Goal: Transaction & Acquisition: Obtain resource

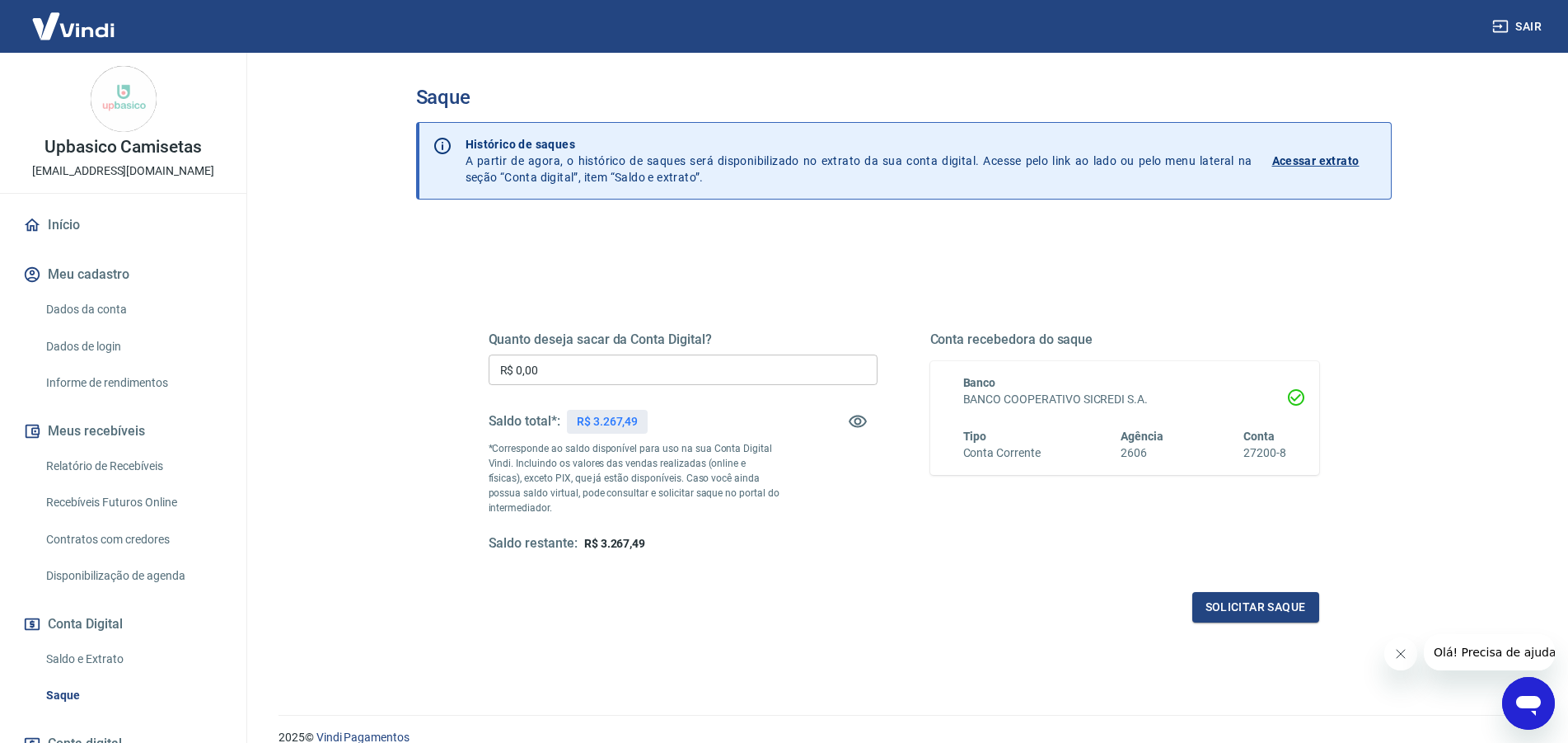
drag, startPoint x: 671, startPoint y: 375, endPoint x: 237, endPoint y: 338, distance: 435.6
click at [489, 355] on input "R$ 0,00" at bounding box center [683, 370] width 389 height 30
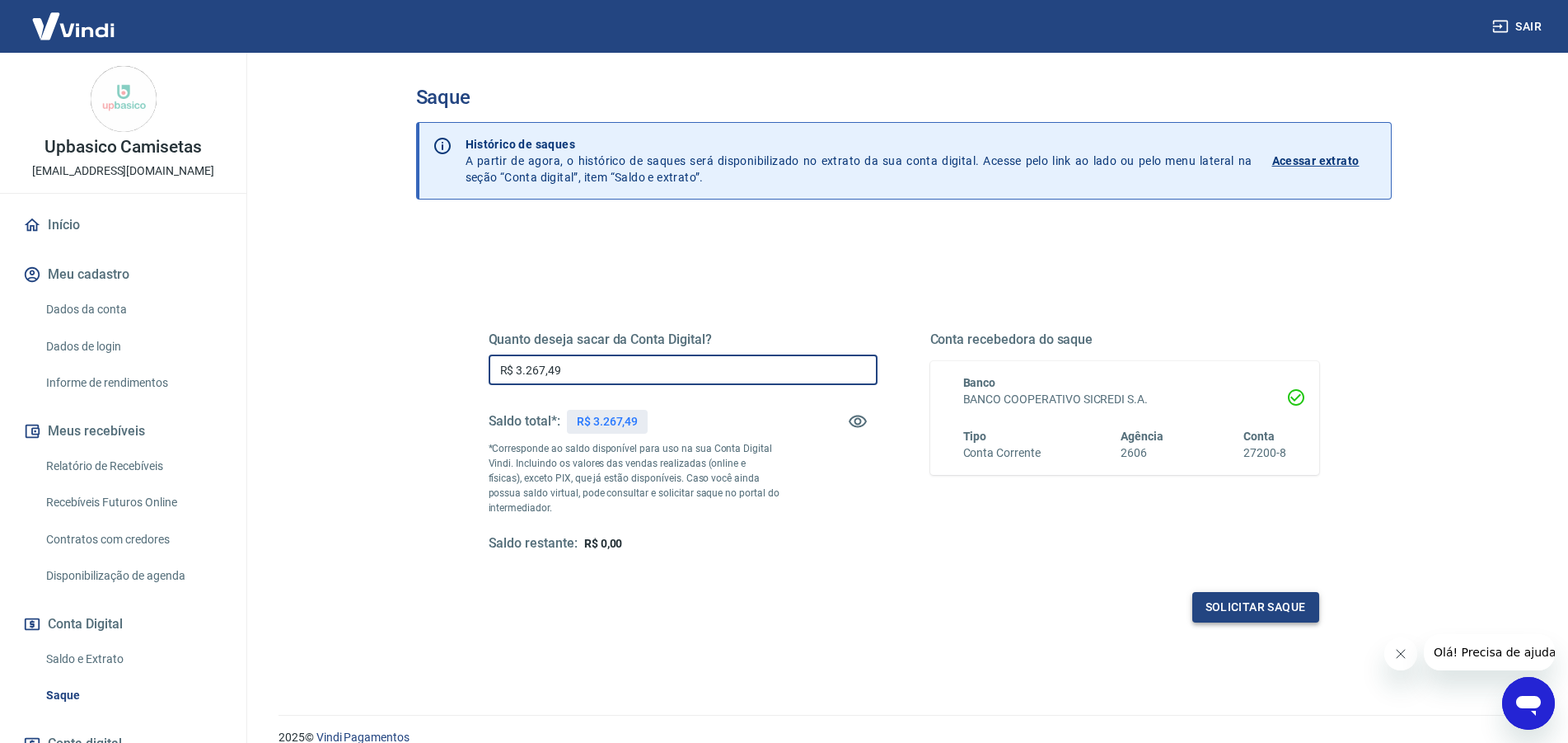
type input "R$ 3.267,49"
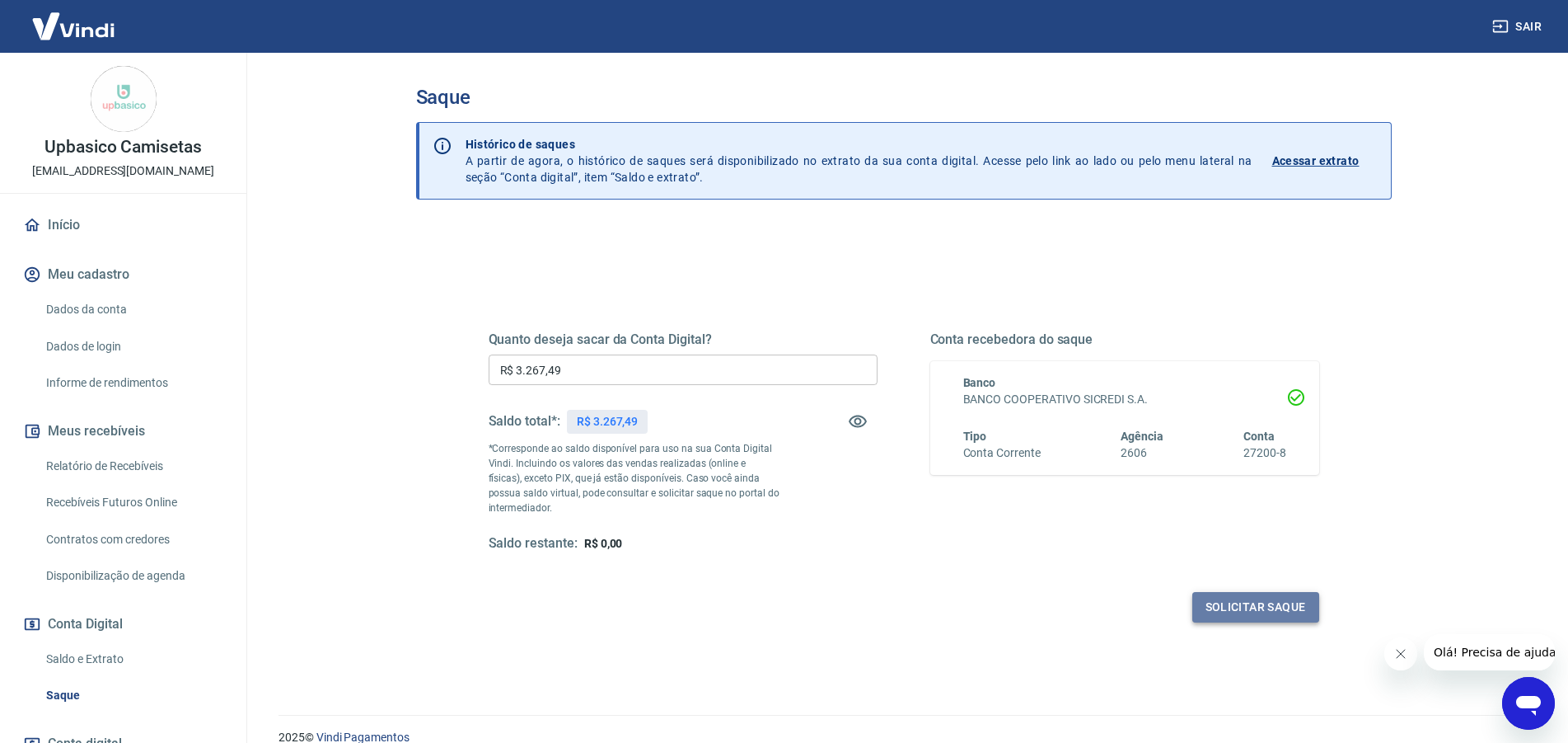
click at [1232, 609] on button "Solicitar saque" at bounding box center [1255, 607] width 127 height 30
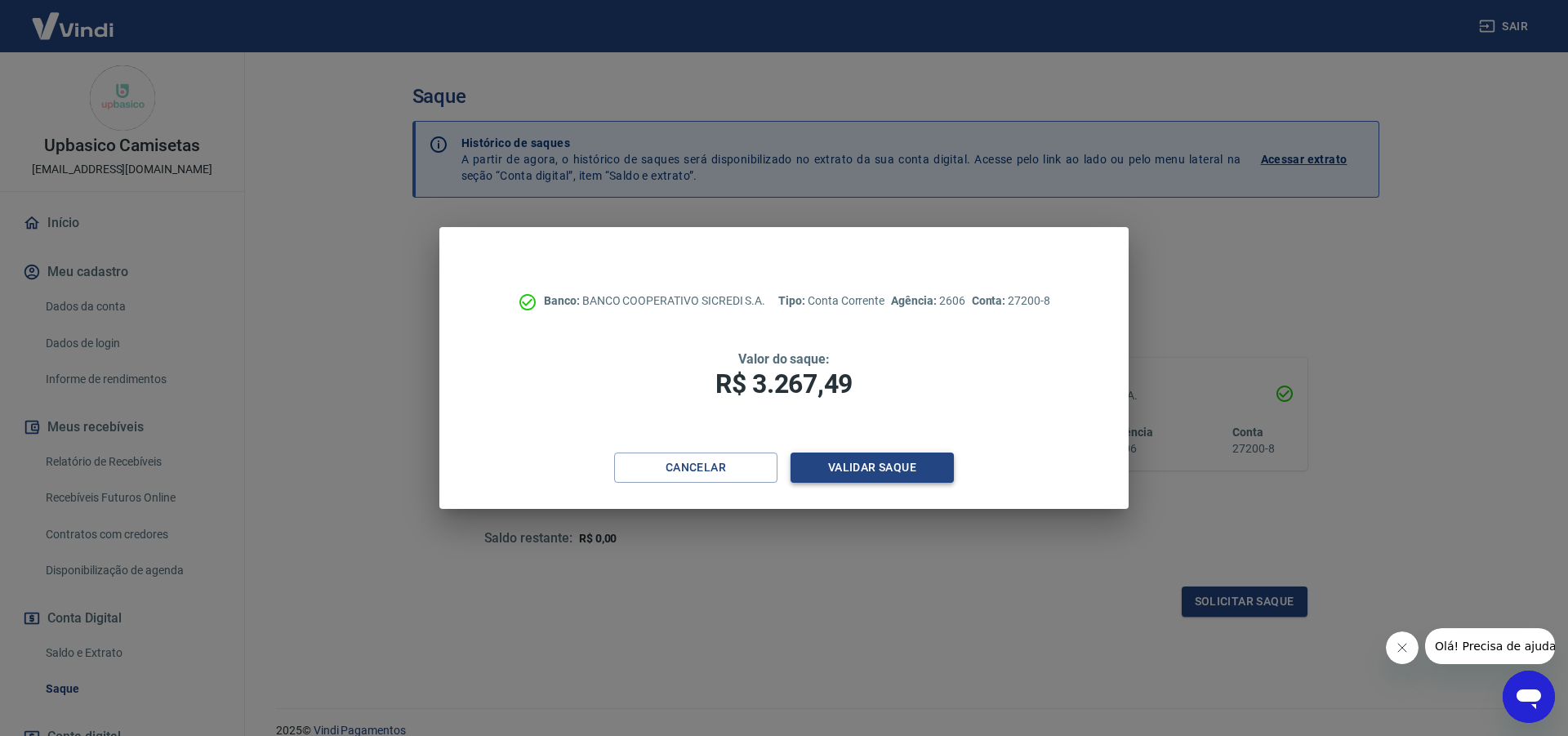
click at [893, 478] on button "Validar saque" at bounding box center [872, 468] width 163 height 30
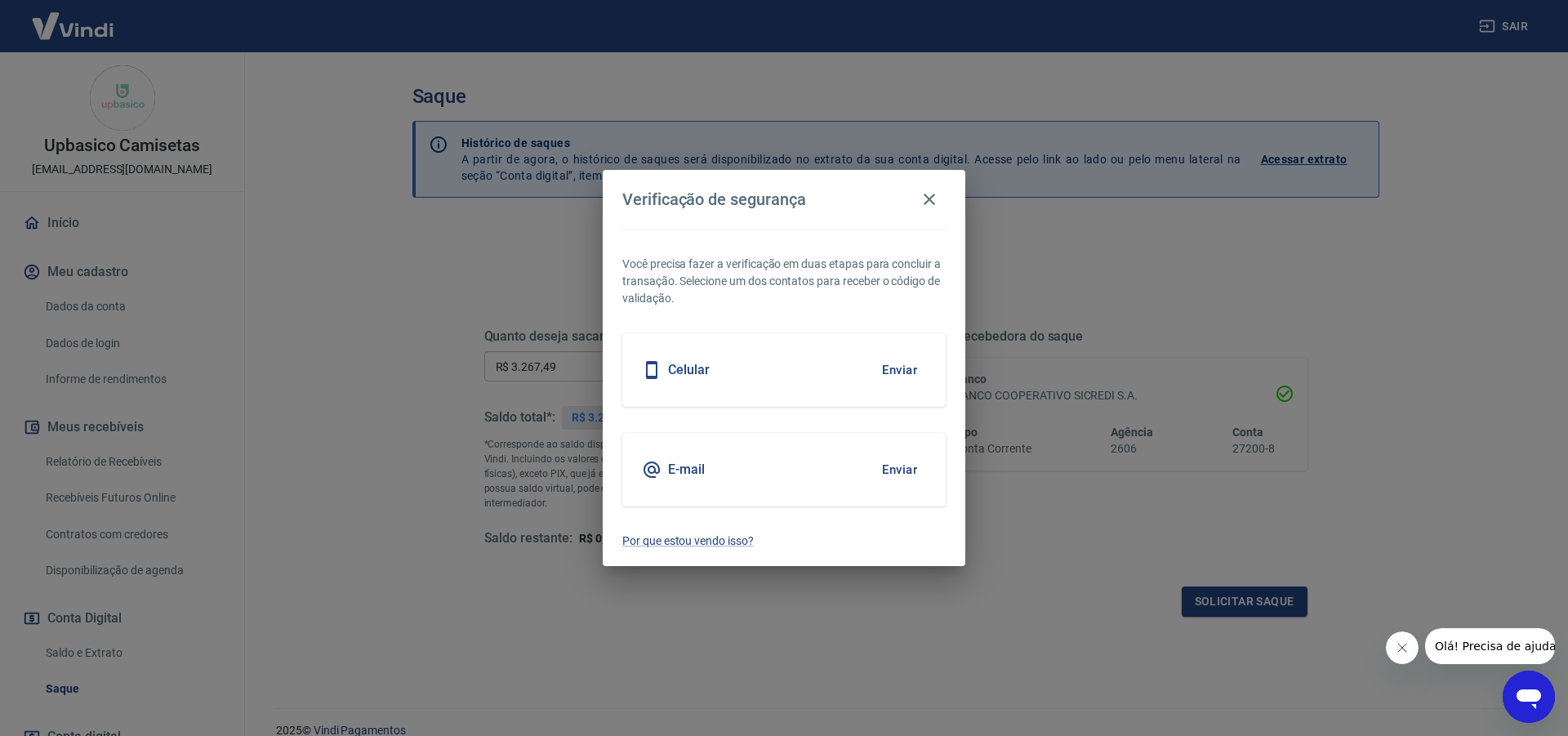
click at [907, 375] on button "Enviar" at bounding box center [899, 370] width 53 height 35
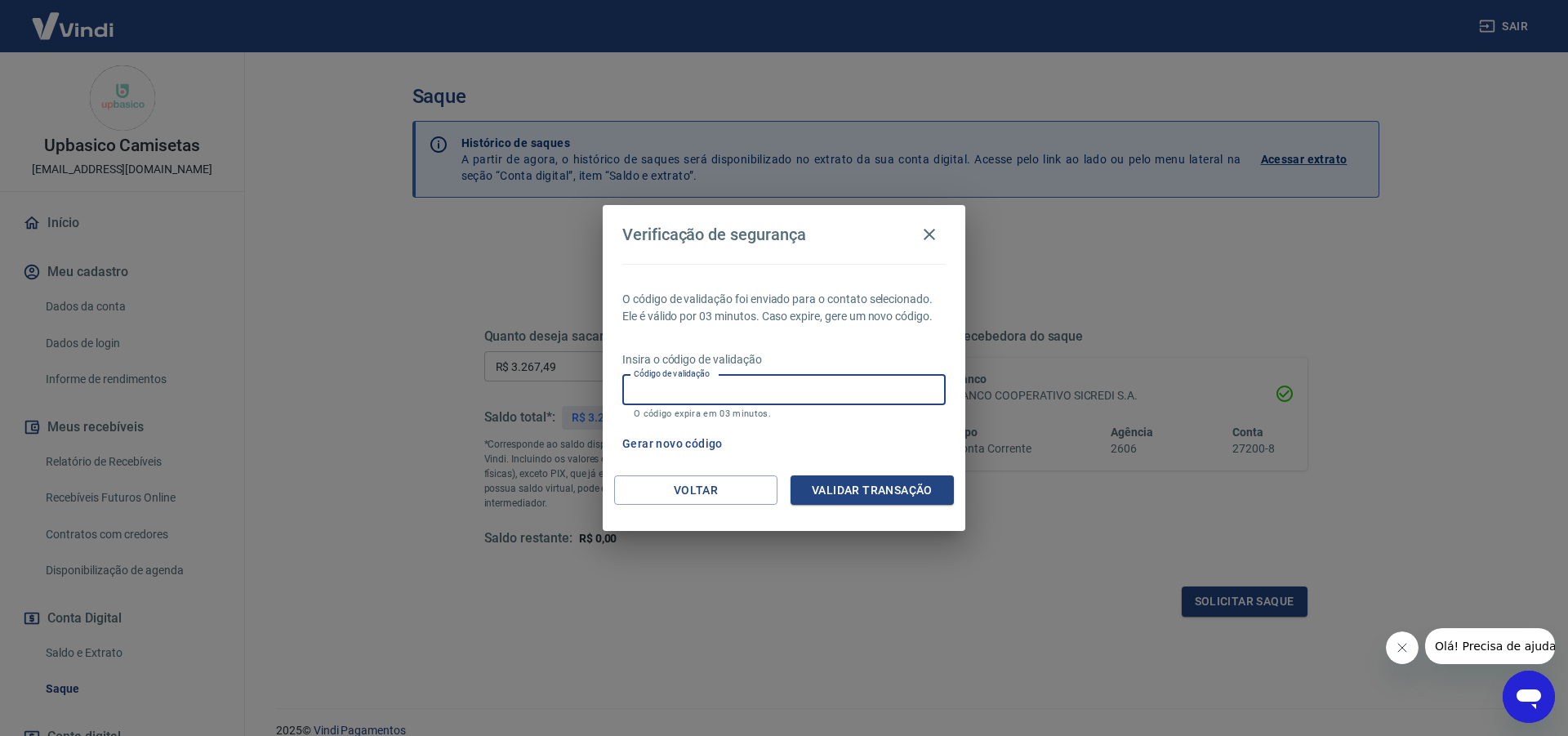
click at [791, 388] on input "Código de validação" at bounding box center [784, 389] width 323 height 30
click at [698, 436] on button "Gerar novo código" at bounding box center [672, 444] width 114 height 30
click at [699, 481] on button "Voltar" at bounding box center [696, 490] width 163 height 30
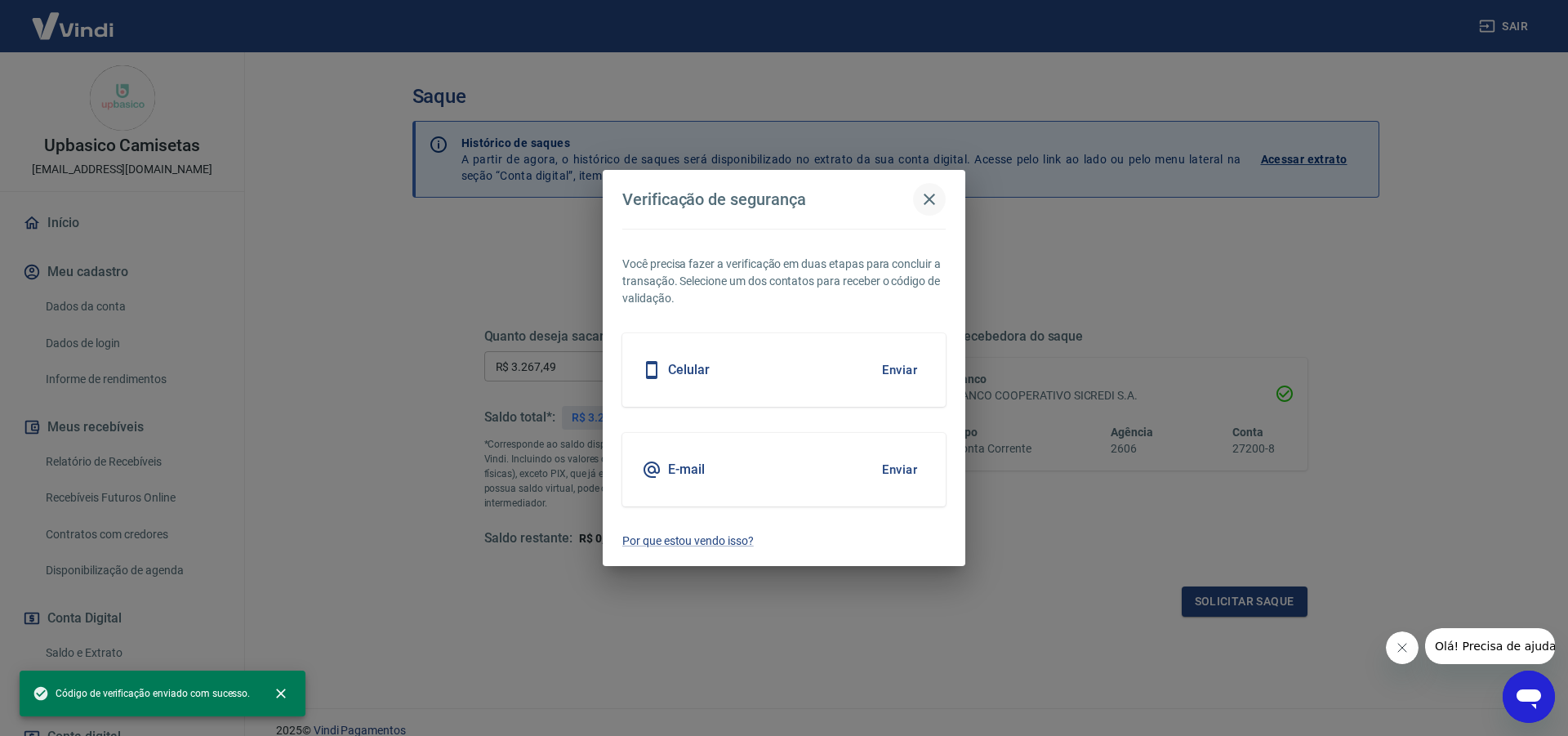
click at [935, 194] on icon "button" at bounding box center [929, 199] width 20 height 20
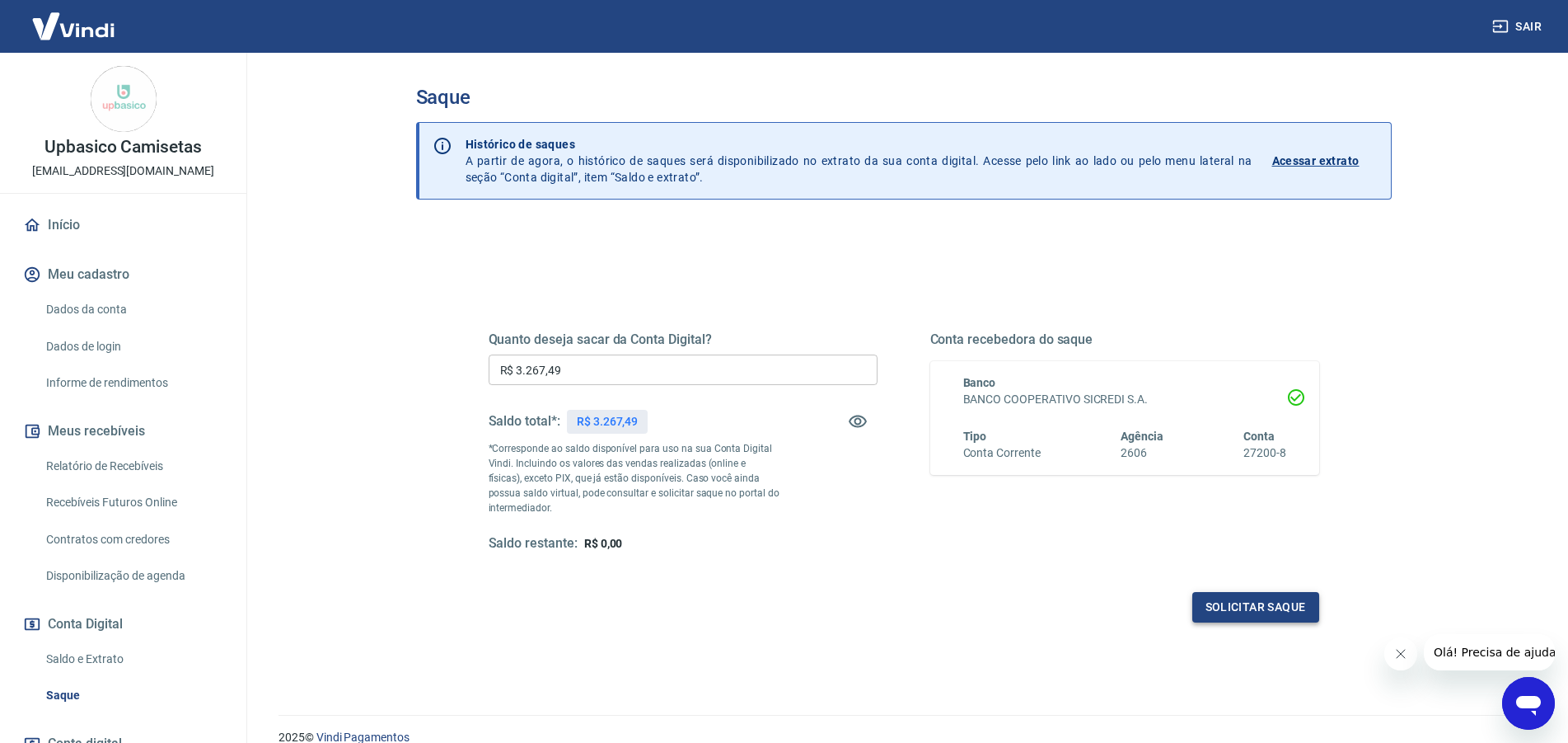
click at [1248, 602] on button "Solicitar saque" at bounding box center [1255, 607] width 127 height 30
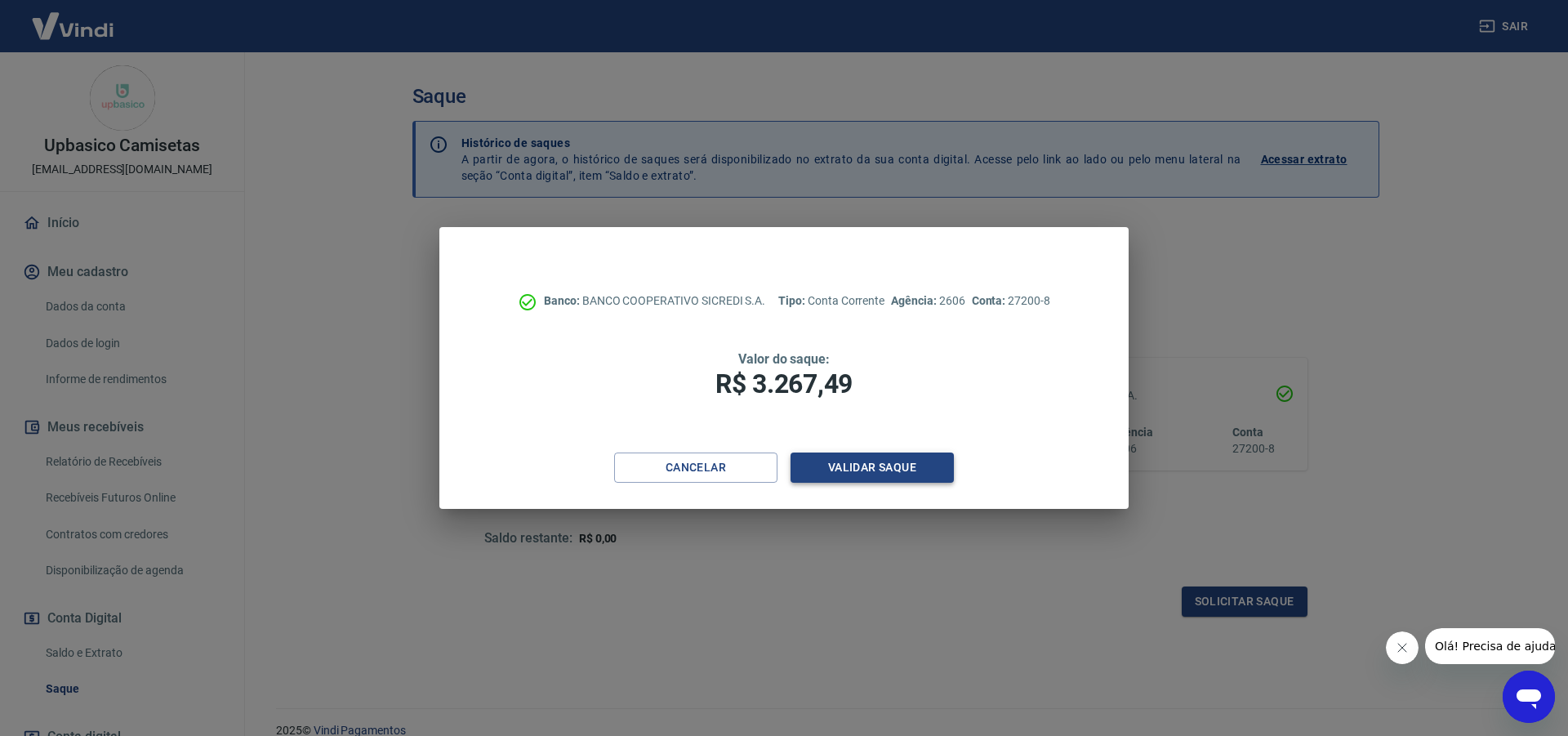
click at [872, 466] on button "Validar saque" at bounding box center [872, 468] width 163 height 30
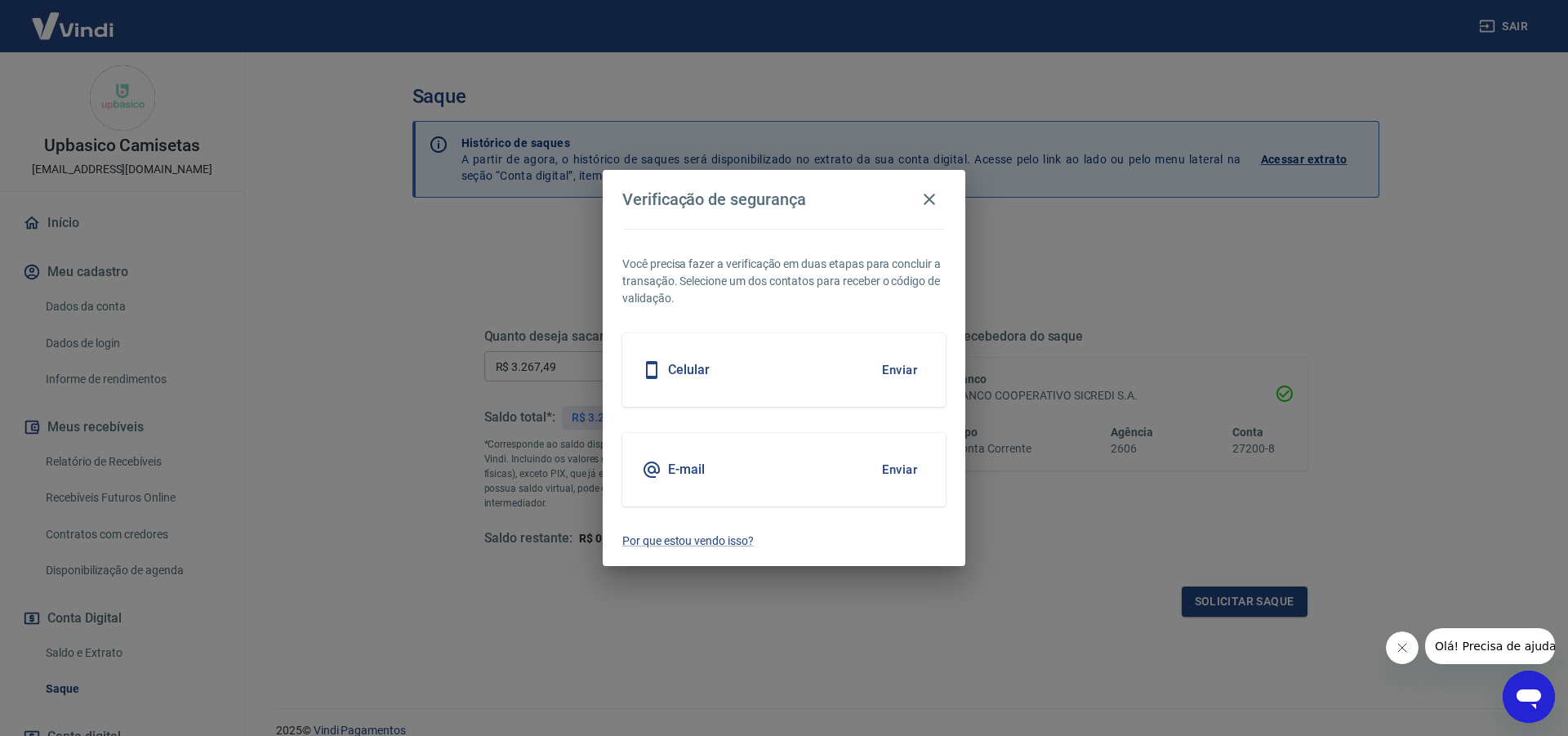
click at [891, 368] on button "Enviar" at bounding box center [899, 370] width 53 height 35
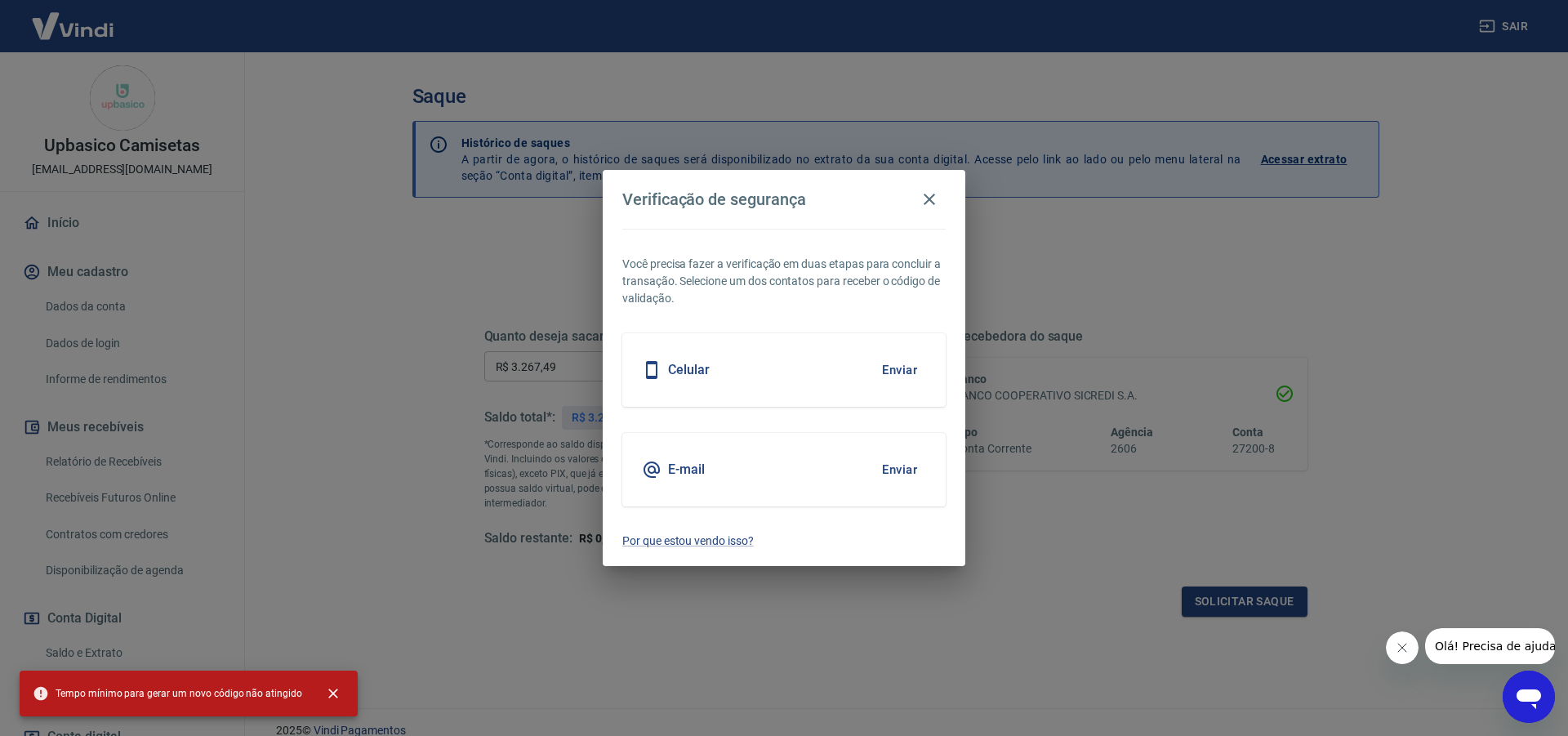
drag, startPoint x: 1069, startPoint y: 442, endPoint x: 1073, endPoint y: 431, distance: 11.7
click at [1071, 442] on div "Verificação de segurança Você precisa fazer a verificação em duas etapas para c…" at bounding box center [784, 368] width 1568 height 736
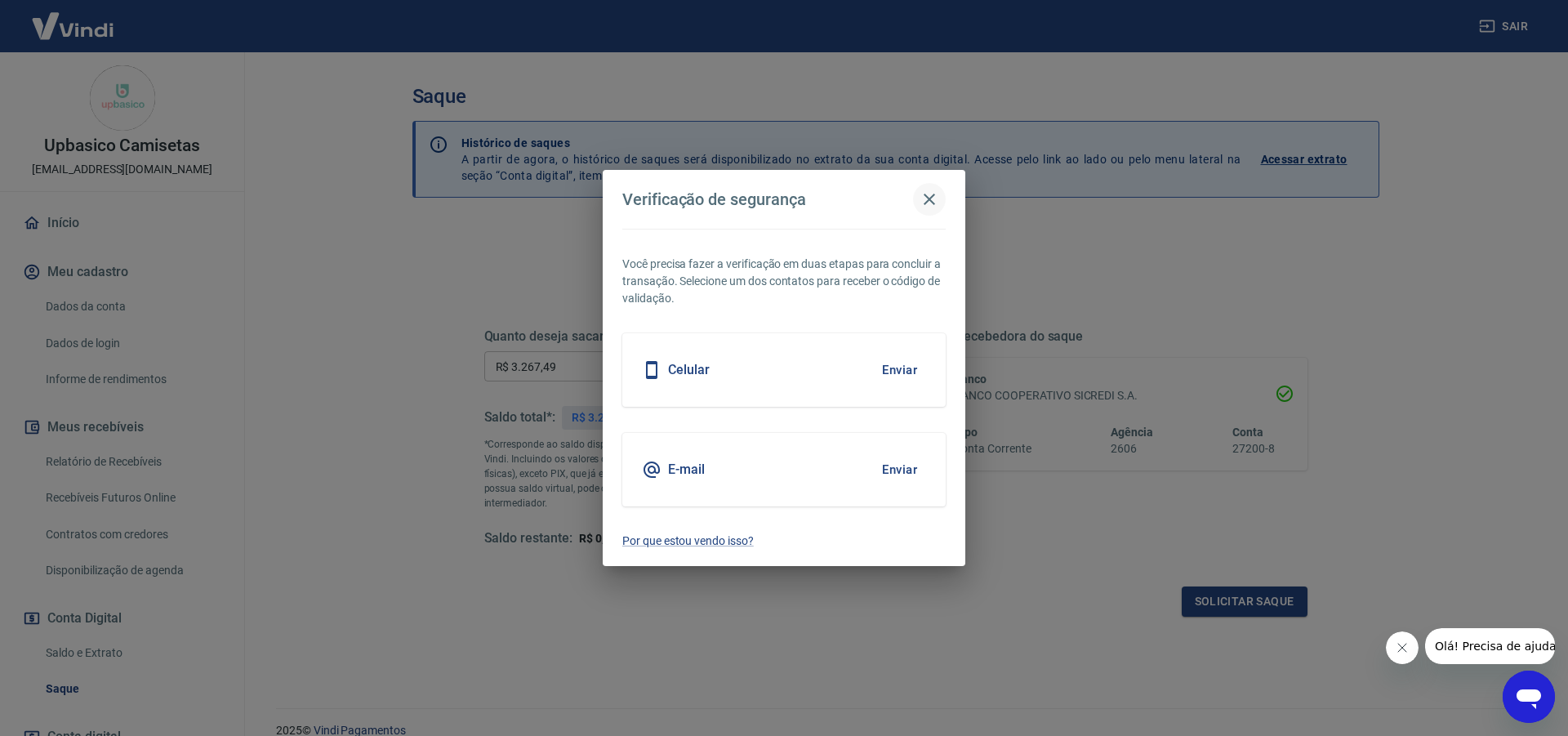
click at [927, 200] on icon "button" at bounding box center [929, 199] width 11 height 11
